Goal: Navigation & Orientation: Understand site structure

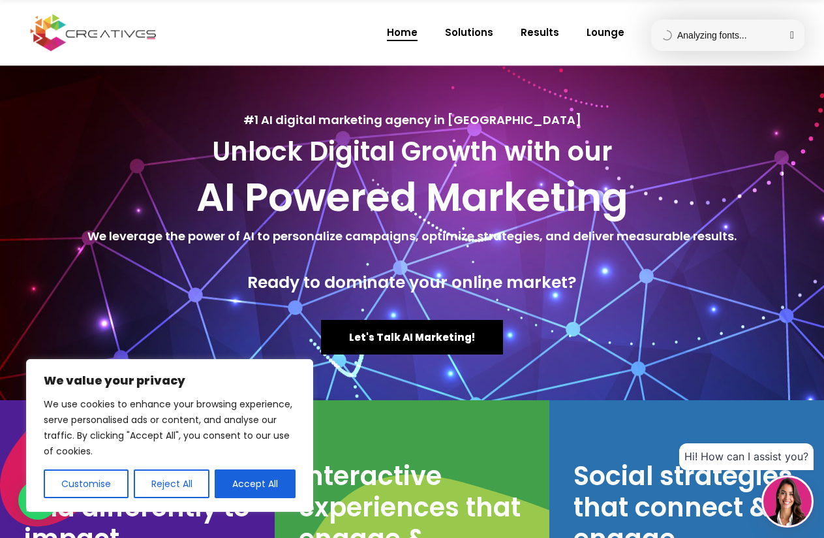
click at [99, 34] on html "We value your privacy We use cookies to enhance your browsing experience, serve…" at bounding box center [412, 269] width 824 height 538
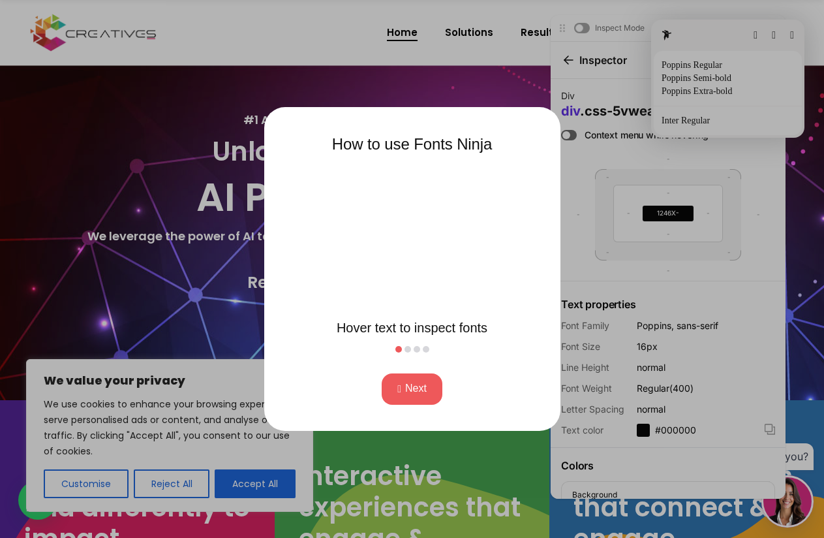
click at [83, 27] on div at bounding box center [412, 269] width 824 height 538
click at [83, 28] on div at bounding box center [412, 269] width 824 height 538
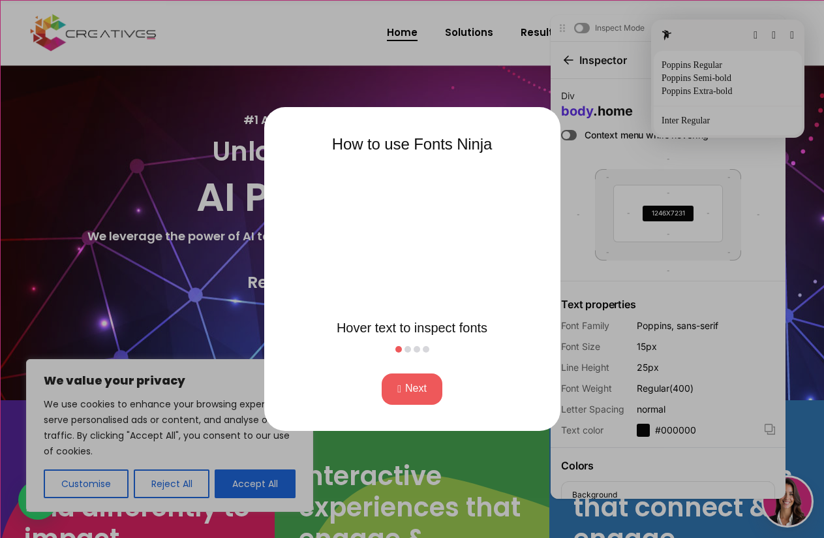
click at [83, 28] on div at bounding box center [412, 269] width 824 height 538
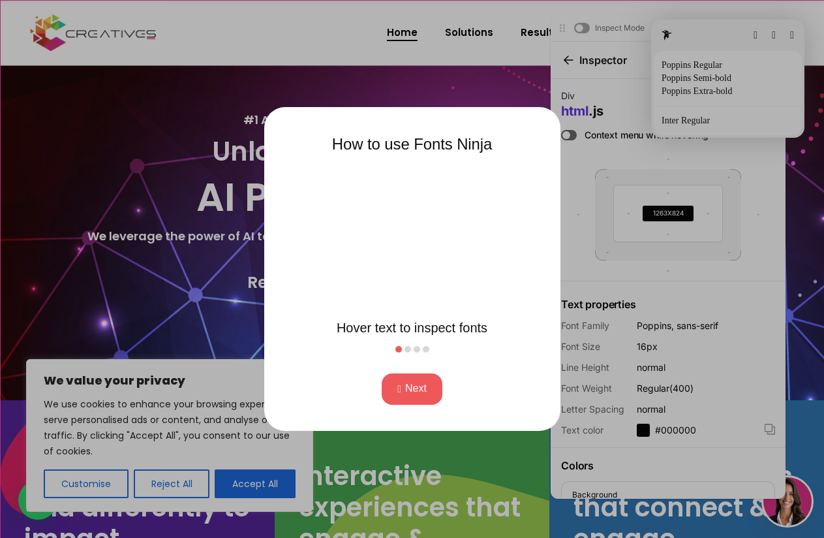
click at [786, 37] on div at bounding box center [412, 269] width 824 height 538
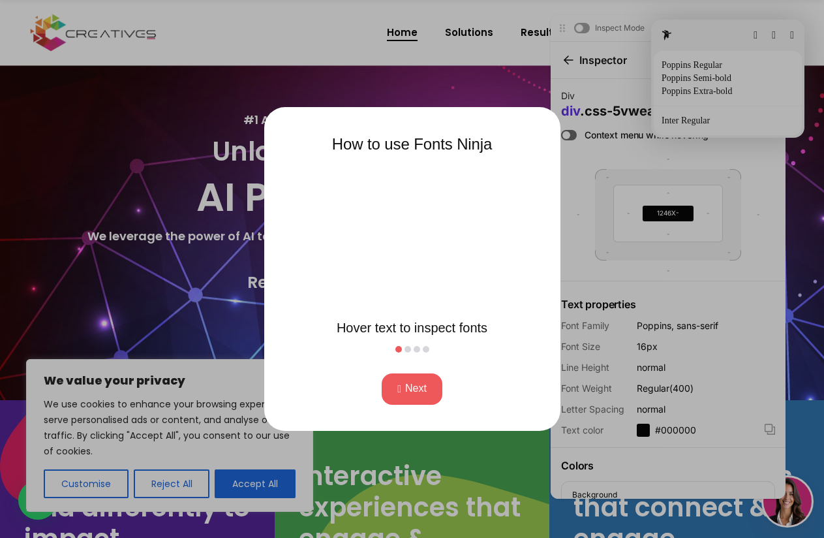
click at [786, 37] on div at bounding box center [412, 269] width 824 height 538
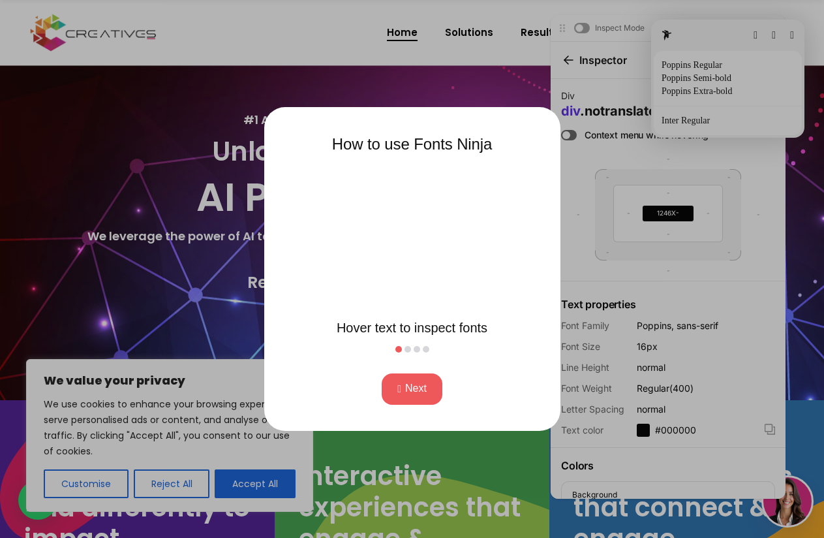
click at [398, 114] on div "How to use Fonts Ninja Hover text to inspect fonts Next" at bounding box center [412, 269] width 296 height 324
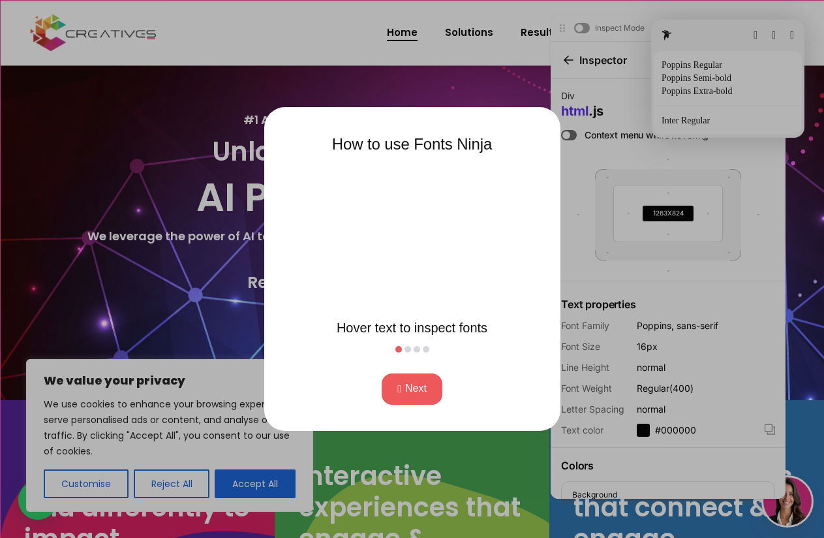
click at [786, 31] on div at bounding box center [412, 269] width 824 height 538
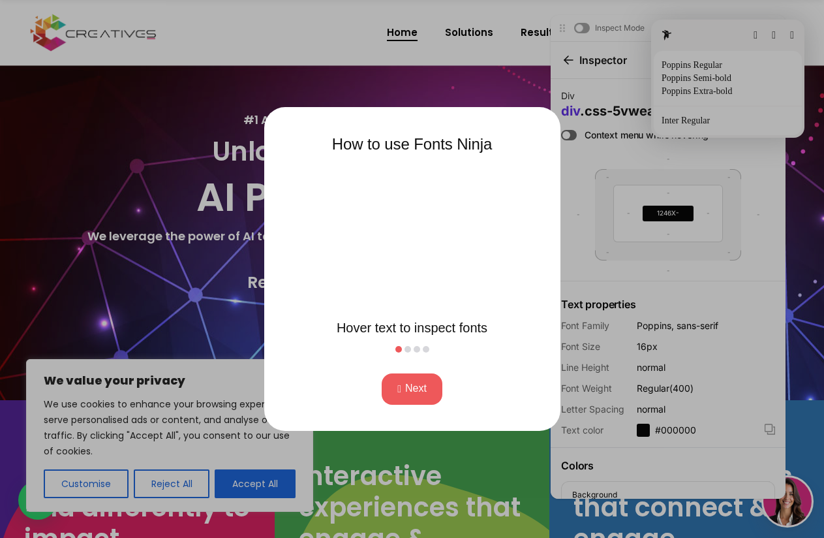
click at [786, 31] on div at bounding box center [412, 269] width 824 height 538
click at [422, 386] on button "Next" at bounding box center [412, 388] width 61 height 31
click at [241, 86] on div at bounding box center [412, 269] width 824 height 538
click at [240, 86] on div at bounding box center [412, 269] width 824 height 538
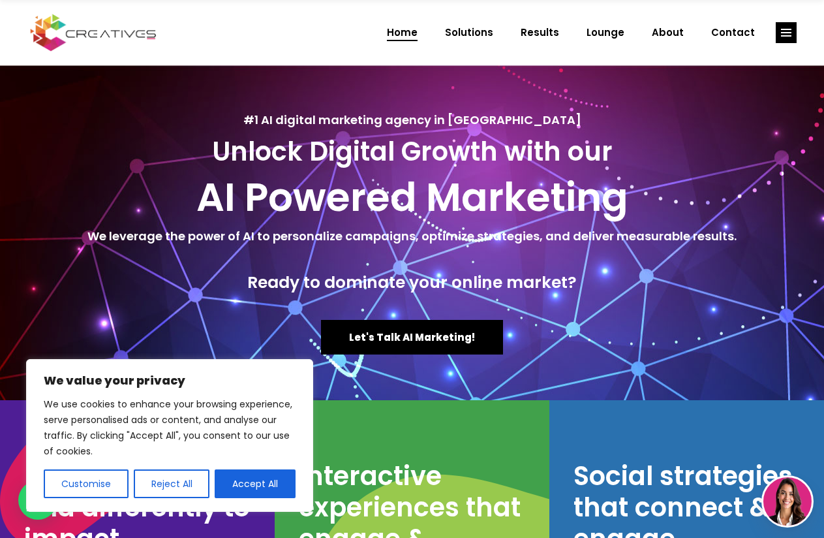
click at [106, 30] on img at bounding box center [93, 32] width 132 height 40
